Goal: Information Seeking & Learning: Learn about a topic

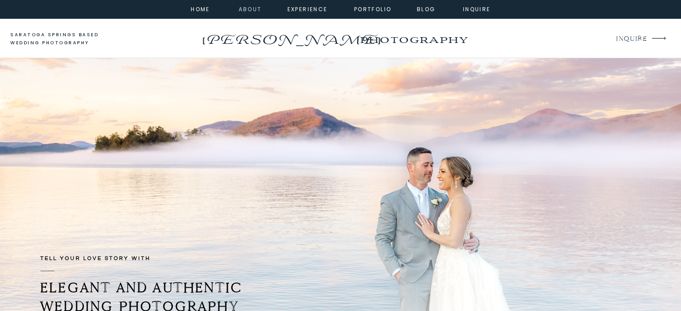
click at [244, 7] on nav "about" at bounding box center [249, 8] width 20 height 8
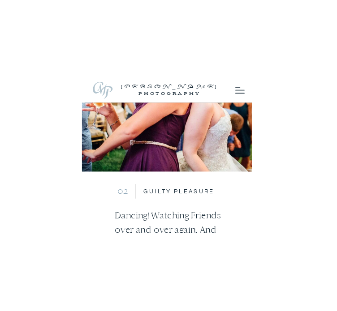
scroll to position [8235, 0]
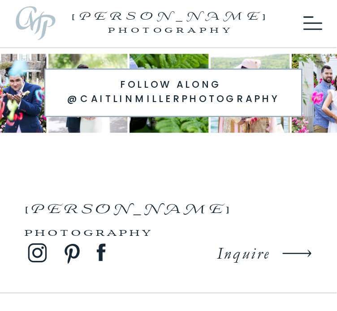
click at [310, 26] on icon at bounding box center [312, 23] width 19 height 21
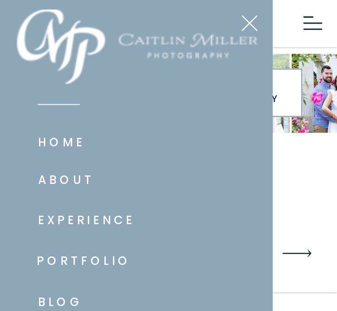
click at [77, 223] on nav "experience" at bounding box center [105, 220] width 135 height 18
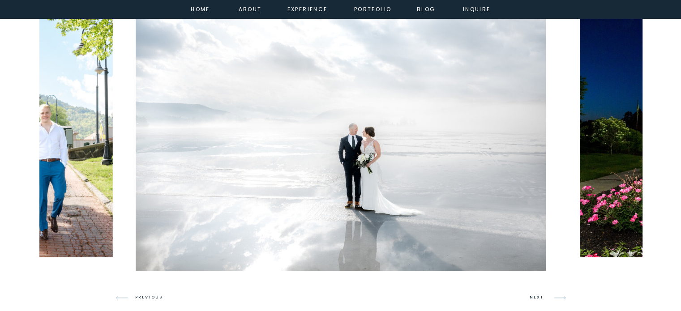
scroll to position [526, 0]
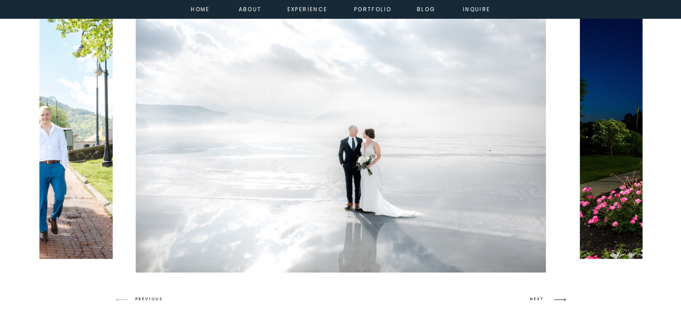
click at [559, 299] on icon at bounding box center [559, 299] width 21 height 21
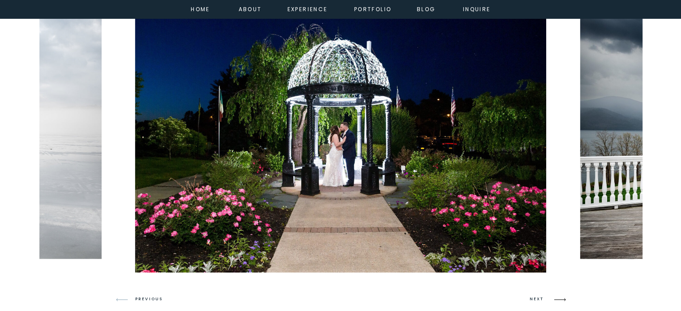
click at [556, 302] on icon at bounding box center [559, 299] width 21 height 21
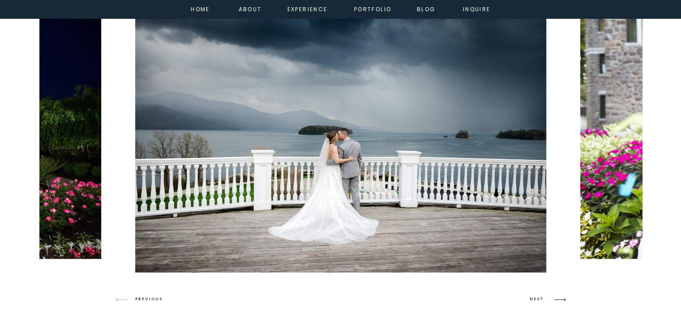
click at [557, 299] on icon at bounding box center [559, 299] width 21 height 21
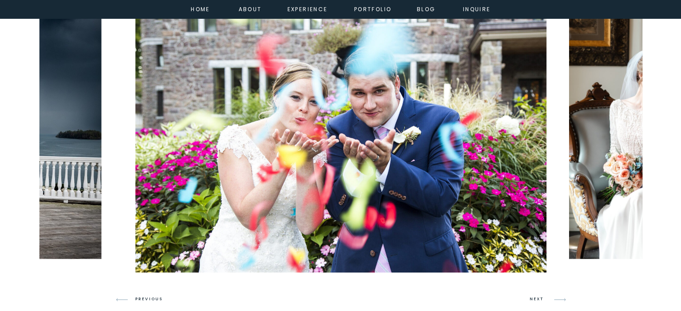
click at [552, 300] on icon at bounding box center [559, 299] width 21 height 21
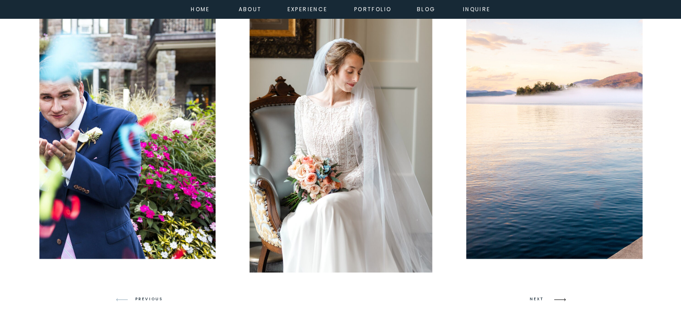
click at [552, 299] on icon at bounding box center [559, 299] width 21 height 21
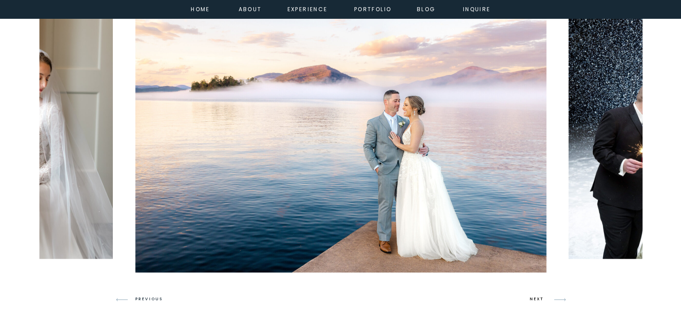
click at [531, 302] on h3 "NEXT" at bounding box center [538, 299] width 17 height 8
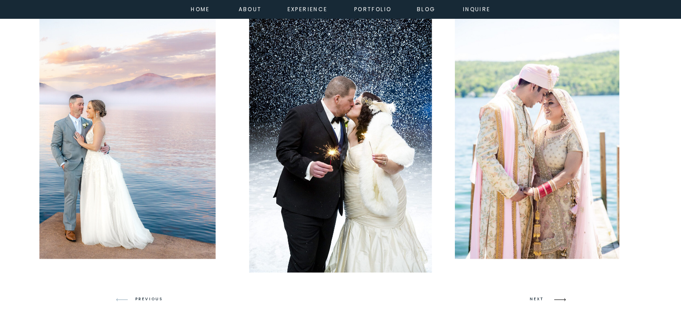
click at [553, 298] on icon at bounding box center [559, 299] width 21 height 21
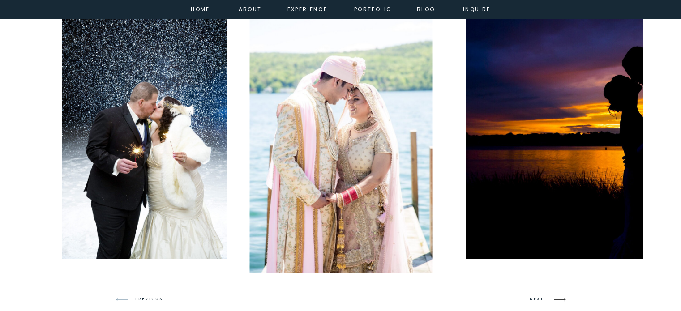
click at [553, 298] on icon at bounding box center [559, 299] width 21 height 21
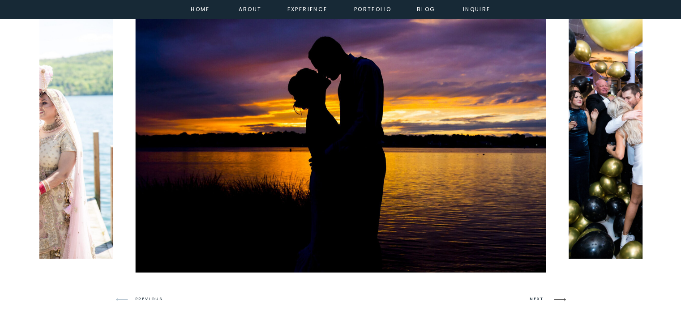
click at [553, 300] on icon at bounding box center [559, 299] width 21 height 21
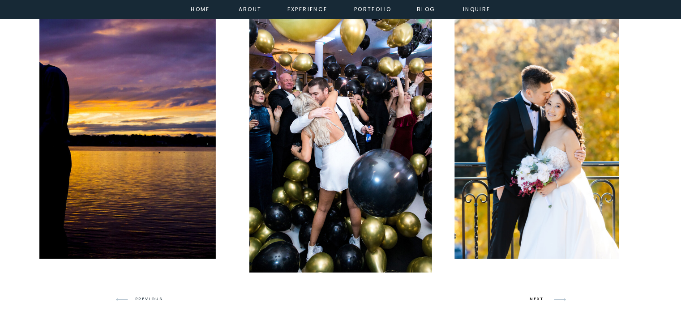
click at [531, 297] on h3 "NEXT" at bounding box center [538, 299] width 17 height 8
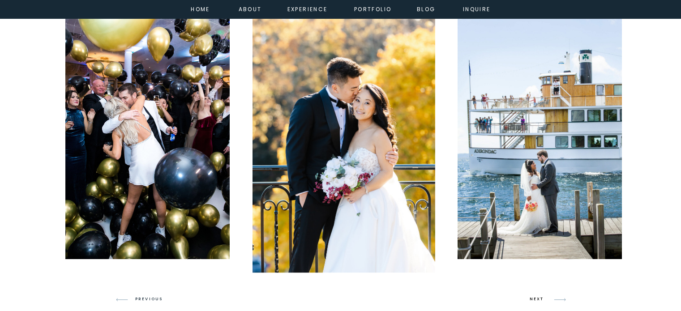
click at [531, 297] on h3 "NEXT" at bounding box center [538, 299] width 17 height 8
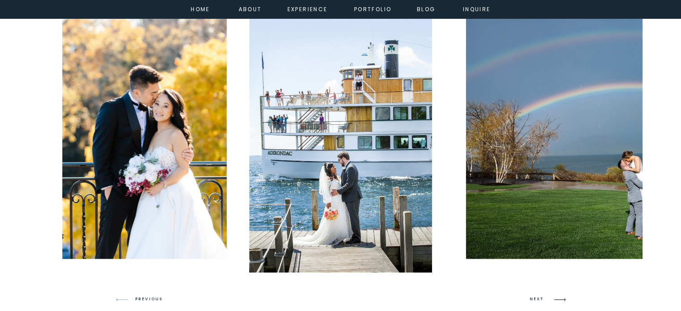
click at [561, 298] on icon at bounding box center [559, 299] width 21 height 21
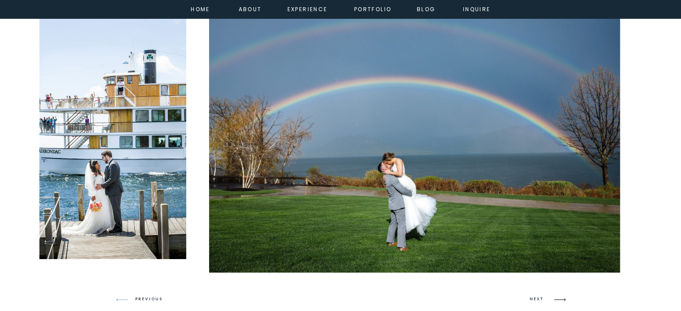
click at [561, 298] on icon at bounding box center [559, 299] width 21 height 21
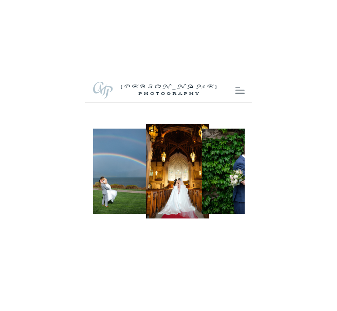
scroll to position [687, 0]
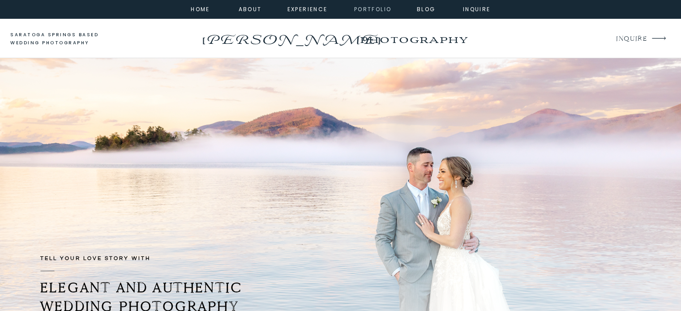
click at [336, 12] on nav "portfolio" at bounding box center [373, 8] width 39 height 8
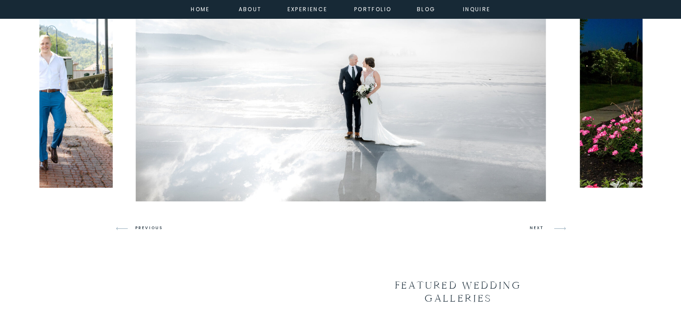
scroll to position [569, 0]
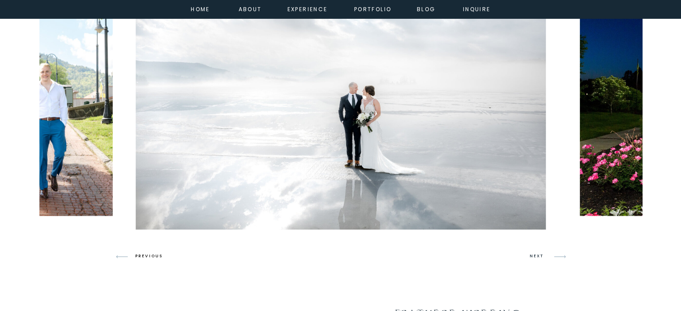
click at [150, 259] on h3 "PREVIOUS" at bounding box center [152, 257] width 34 height 8
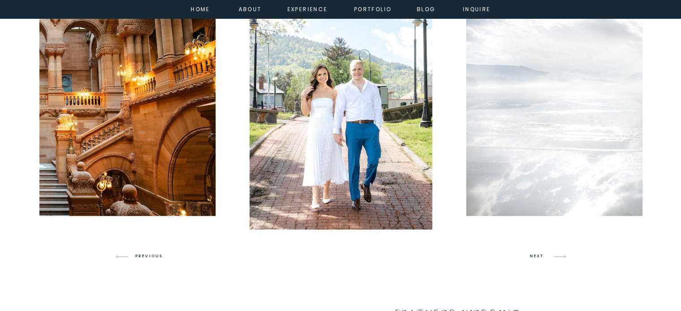
click at [141, 255] on h3 "PREVIOUS" at bounding box center [152, 257] width 34 height 8
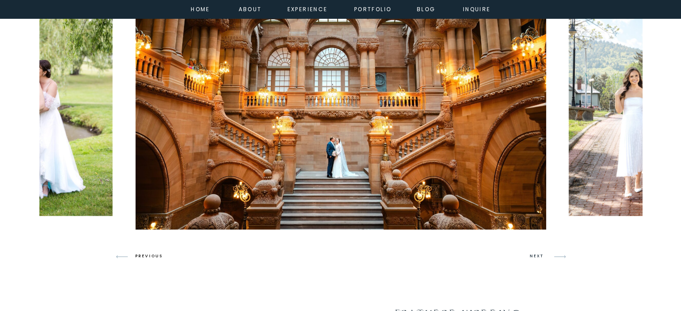
click at [151, 256] on h3 "PREVIOUS" at bounding box center [152, 257] width 34 height 8
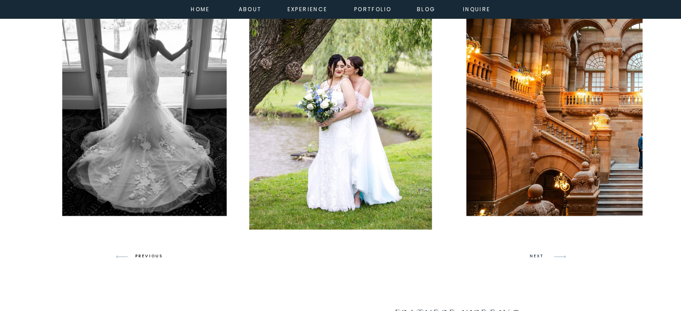
click at [151, 256] on h3 "PREVIOUS" at bounding box center [152, 257] width 34 height 8
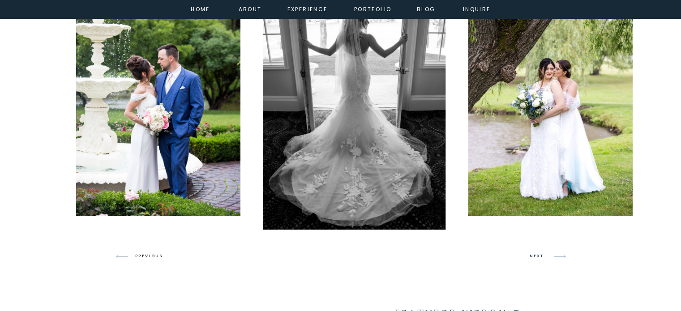
click at [151, 256] on h3 "PREVIOUS" at bounding box center [152, 257] width 34 height 8
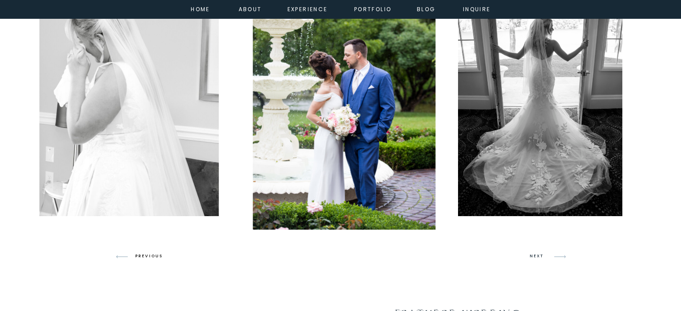
click at [151, 256] on h3 "PREVIOUS" at bounding box center [152, 257] width 34 height 8
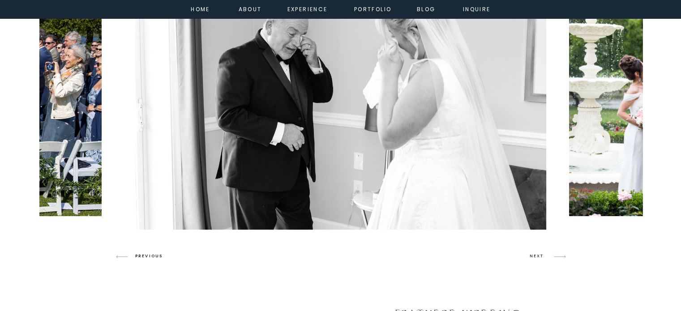
click at [151, 256] on h3 "PREVIOUS" at bounding box center [152, 257] width 34 height 8
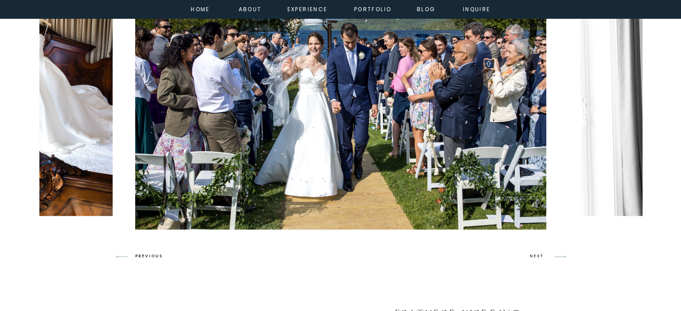
click at [151, 256] on h3 "PREVIOUS" at bounding box center [152, 257] width 34 height 8
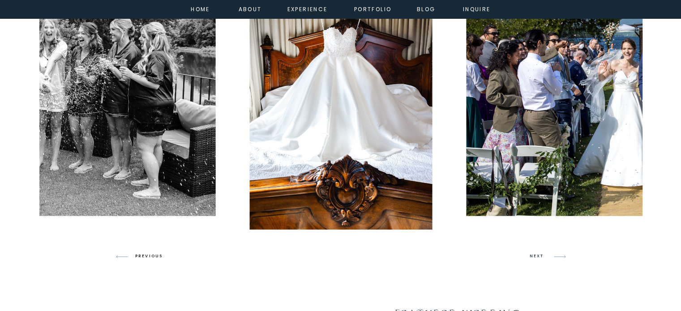
click at [151, 256] on h3 "PREVIOUS" at bounding box center [152, 257] width 34 height 8
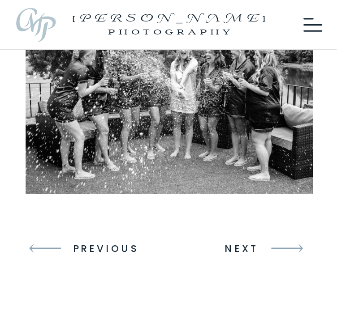
scroll to position [616, 0]
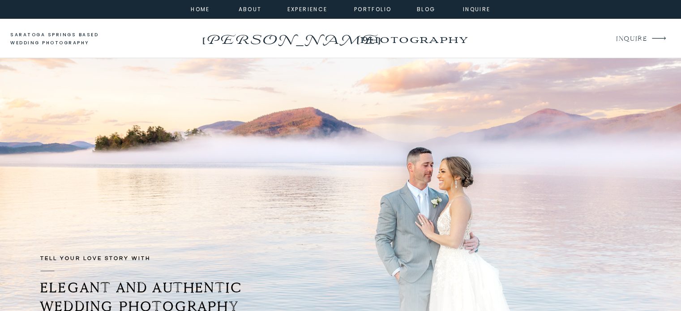
click at [336, 14] on div at bounding box center [340, 9] width 681 height 18
click at [336, 10] on nav "portfolio" at bounding box center [373, 8] width 39 height 8
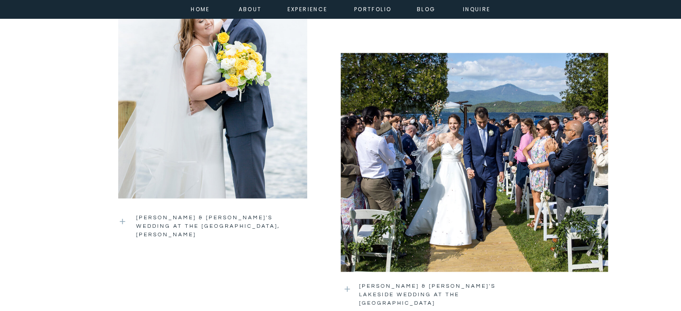
scroll to position [1513, 0]
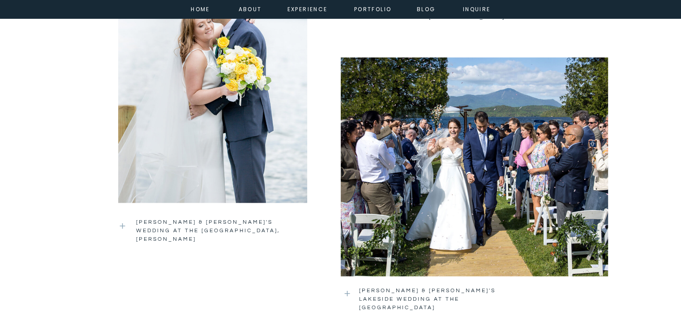
click at [195, 79] on div at bounding box center [212, 60] width 189 height 286
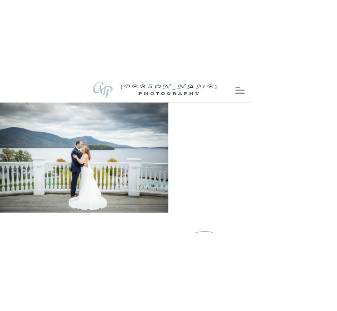
scroll to position [167, 0]
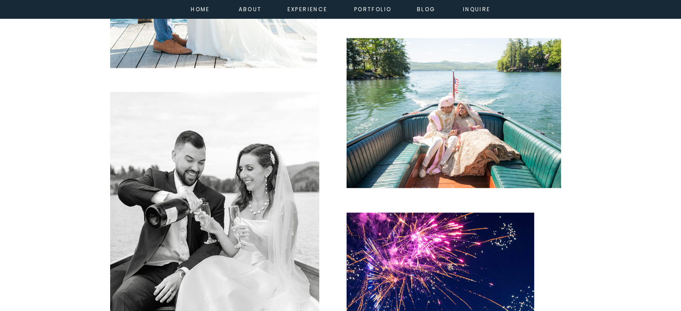
scroll to position [641, 0]
drag, startPoint x: 441, startPoint y: 125, endPoint x: 210, endPoint y: 199, distance: 242.8
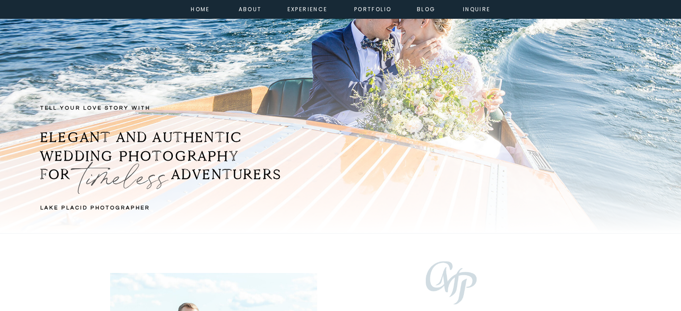
scroll to position [0, 0]
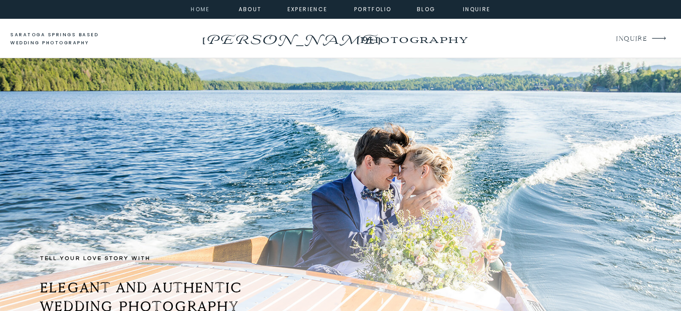
click at [206, 9] on nav "home" at bounding box center [200, 8] width 24 height 8
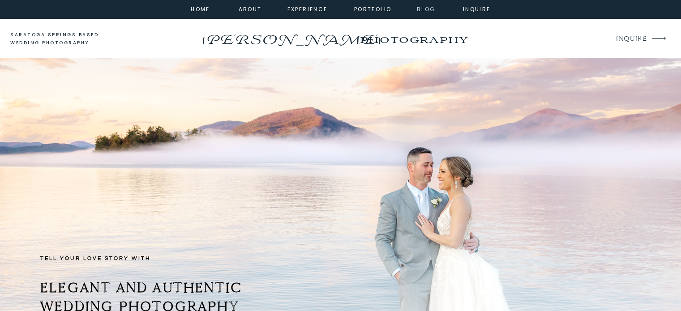
click at [410, 10] on nav "Blog" at bounding box center [426, 8] width 32 height 8
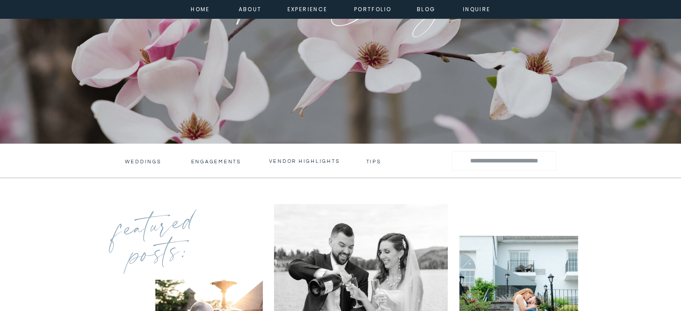
scroll to position [240, 0]
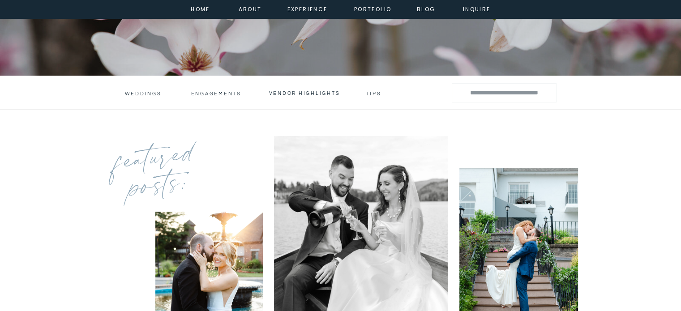
click at [493, 93] on input "Search for:" at bounding box center [504, 92] width 89 height 13
type input "******"
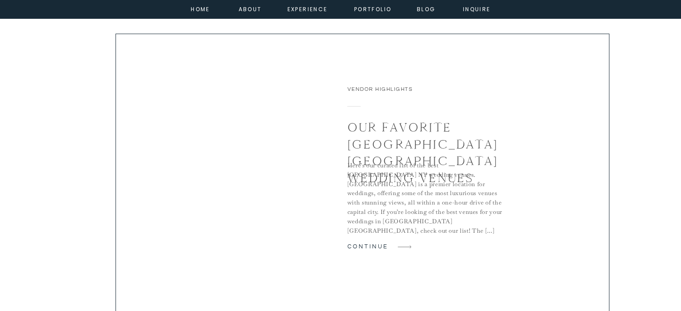
scroll to position [628, 0]
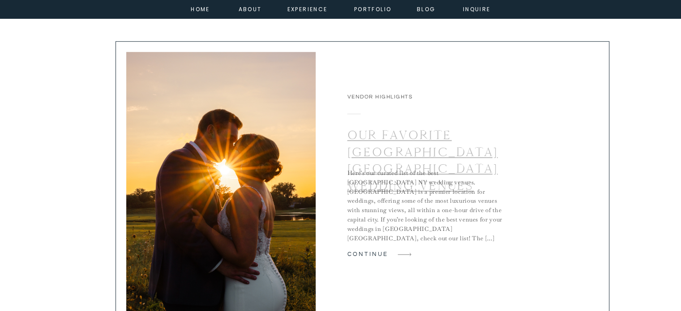
click at [426, 146] on link "Our Favorite [GEOGRAPHIC_DATA] [GEOGRAPHIC_DATA] Wedding Venues" at bounding box center [422, 160] width 150 height 66
